Goal: Transaction & Acquisition: Subscribe to service/newsletter

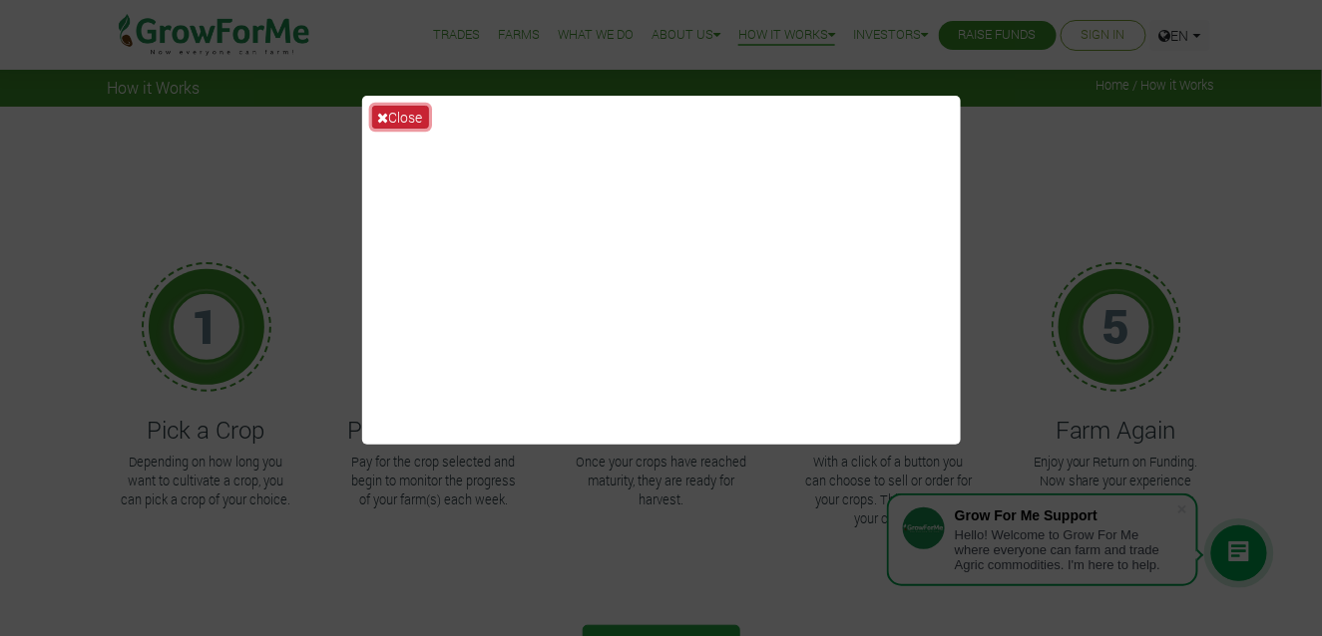
click at [395, 117] on button "Close" at bounding box center [400, 117] width 57 height 23
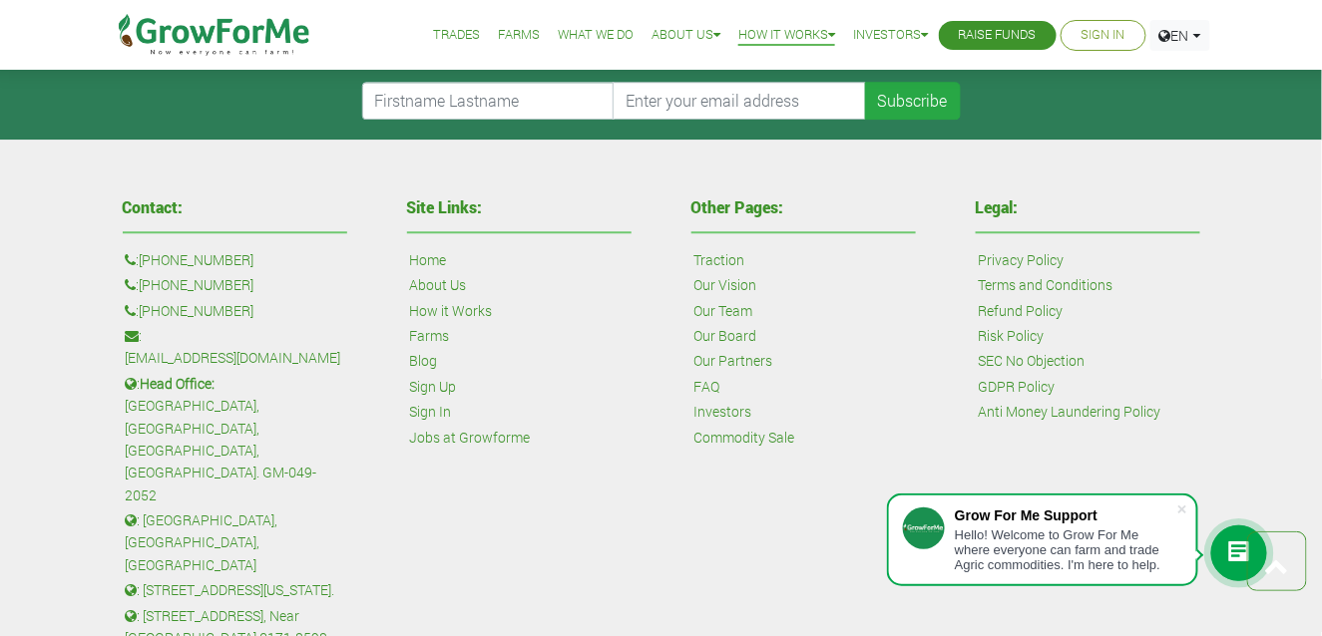
scroll to position [1437, 0]
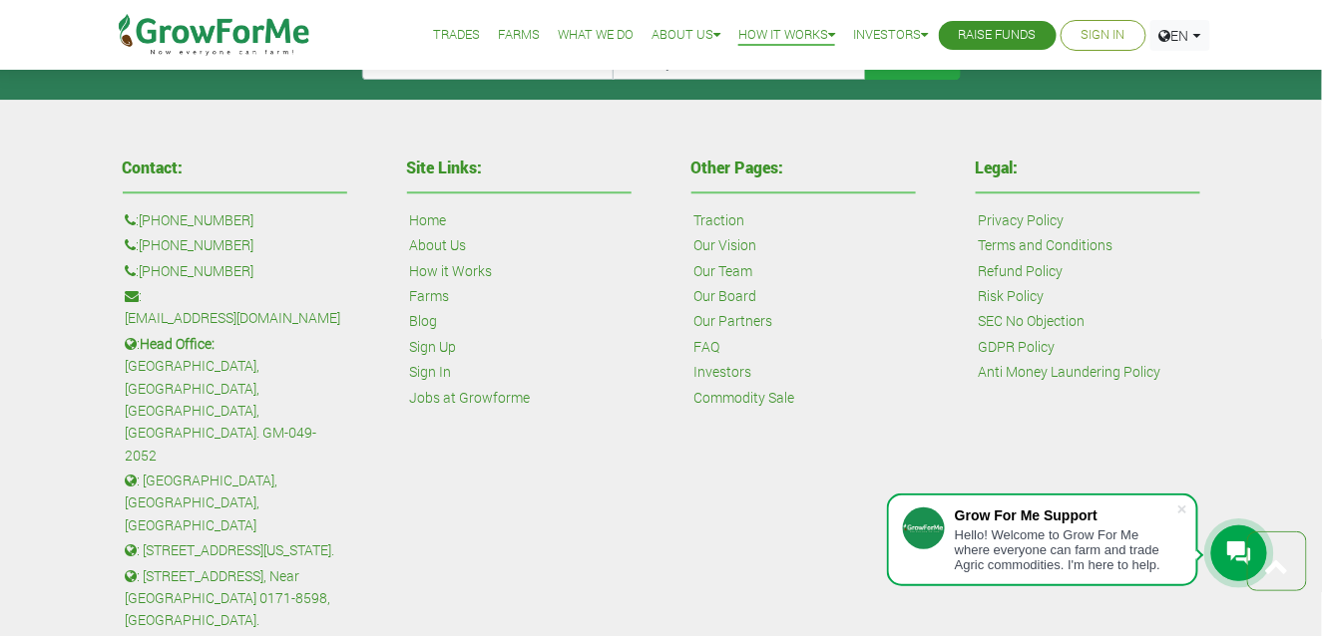
click at [729, 270] on link "Our Team" at bounding box center [723, 271] width 59 height 22
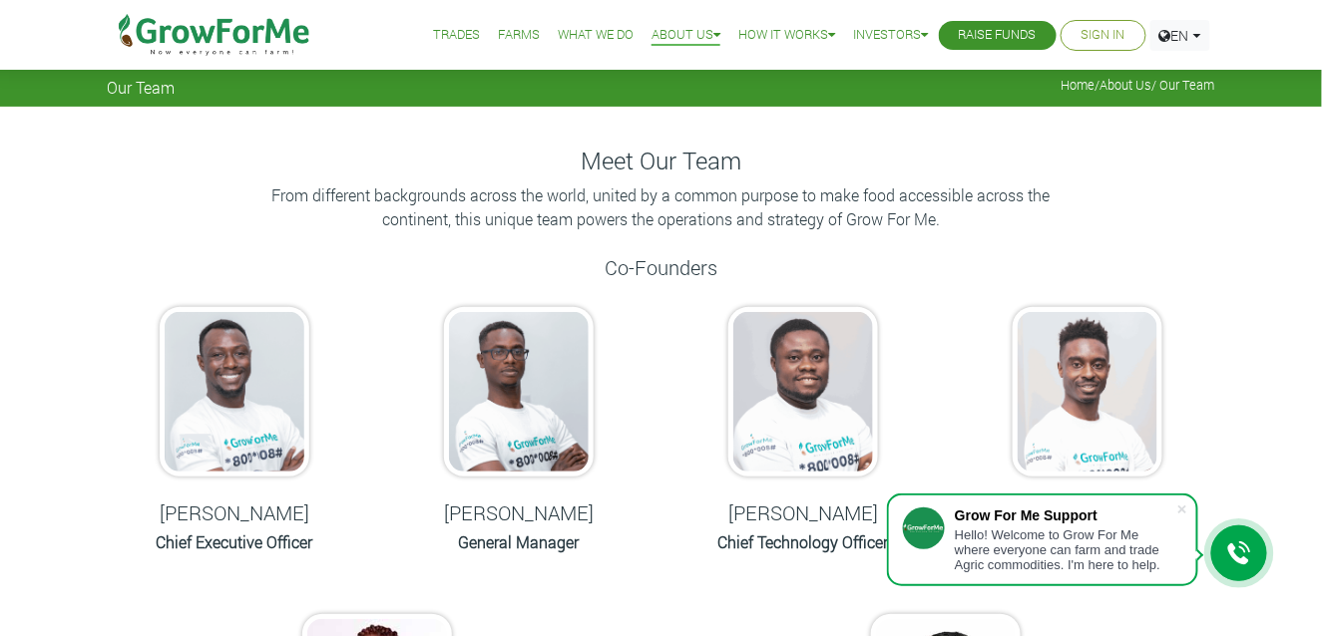
click at [364, 270] on h5 "Co-Founders" at bounding box center [661, 267] width 1107 height 24
click at [1181, 507] on span at bounding box center [1182, 510] width 20 height 20
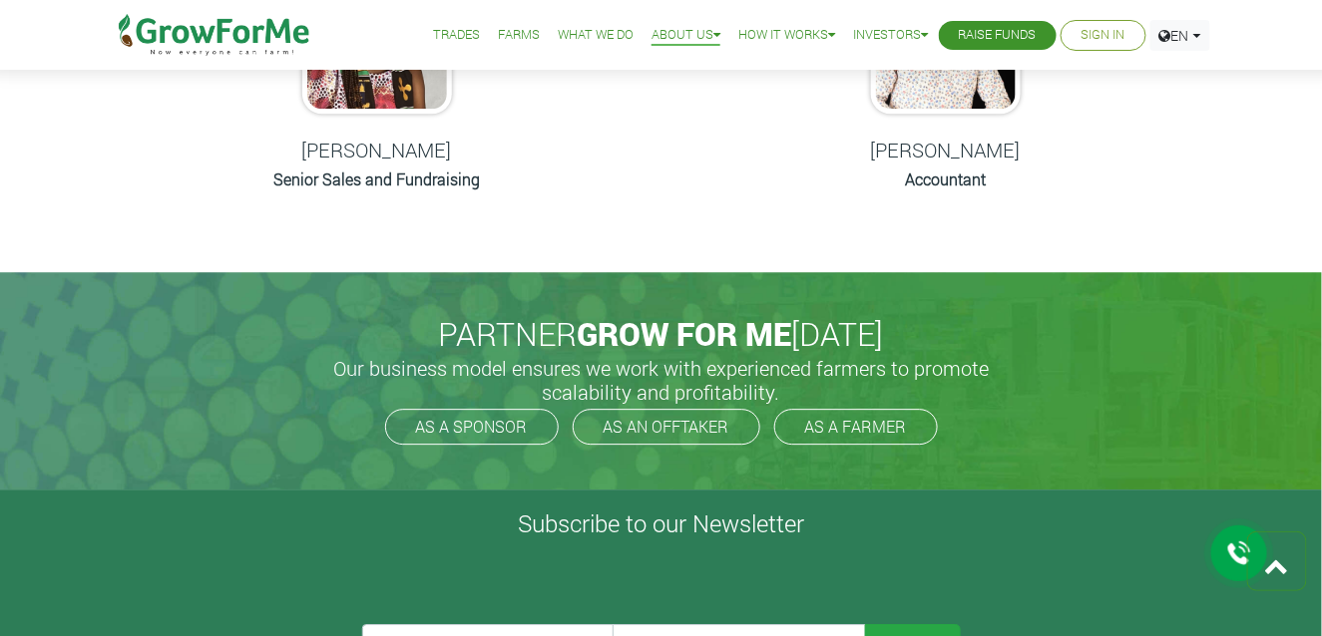
scroll to position [1397, 0]
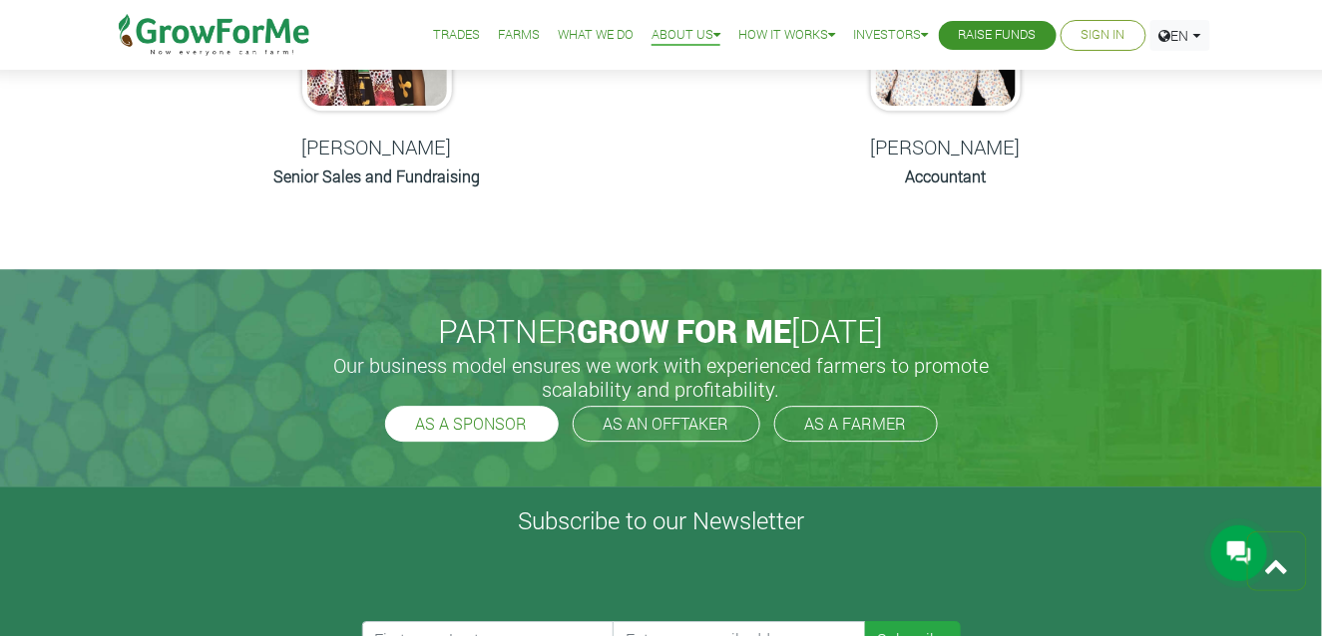
click at [478, 421] on link "AS A SPONSOR" at bounding box center [472, 424] width 174 height 36
drag, startPoint x: 1329, startPoint y: 414, endPoint x: 824, endPoint y: 92, distance: 598.9
click at [824, 92] on div "Foster Addey Accountant" at bounding box center [945, 67] width 254 height 292
